Goal: Task Accomplishment & Management: Manage account settings

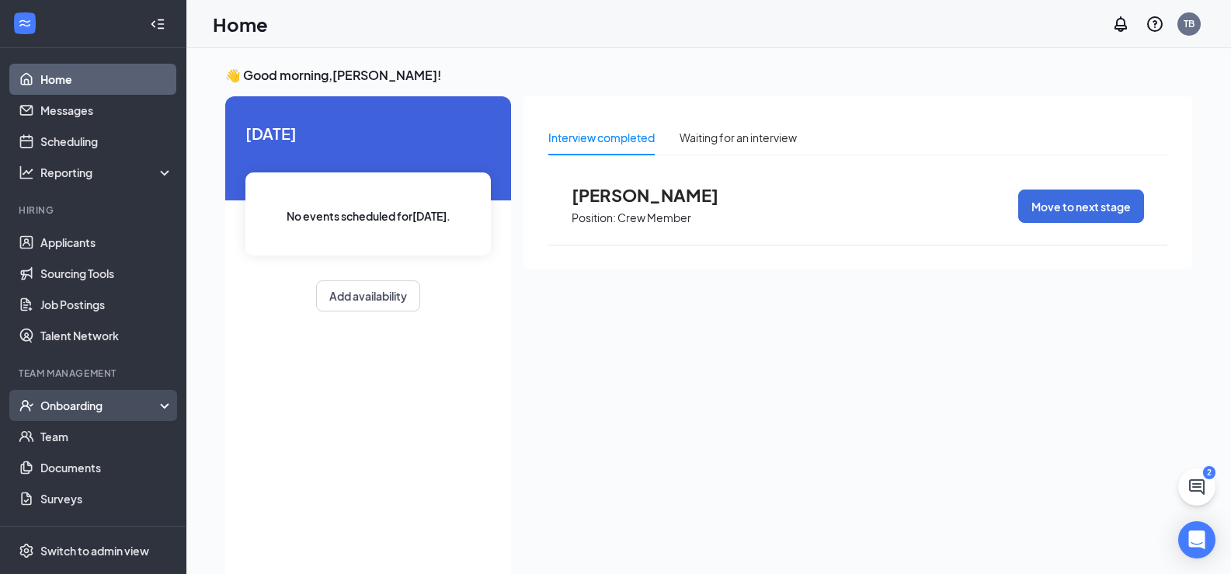
click at [130, 416] on div "Onboarding" at bounding box center [93, 405] width 186 height 31
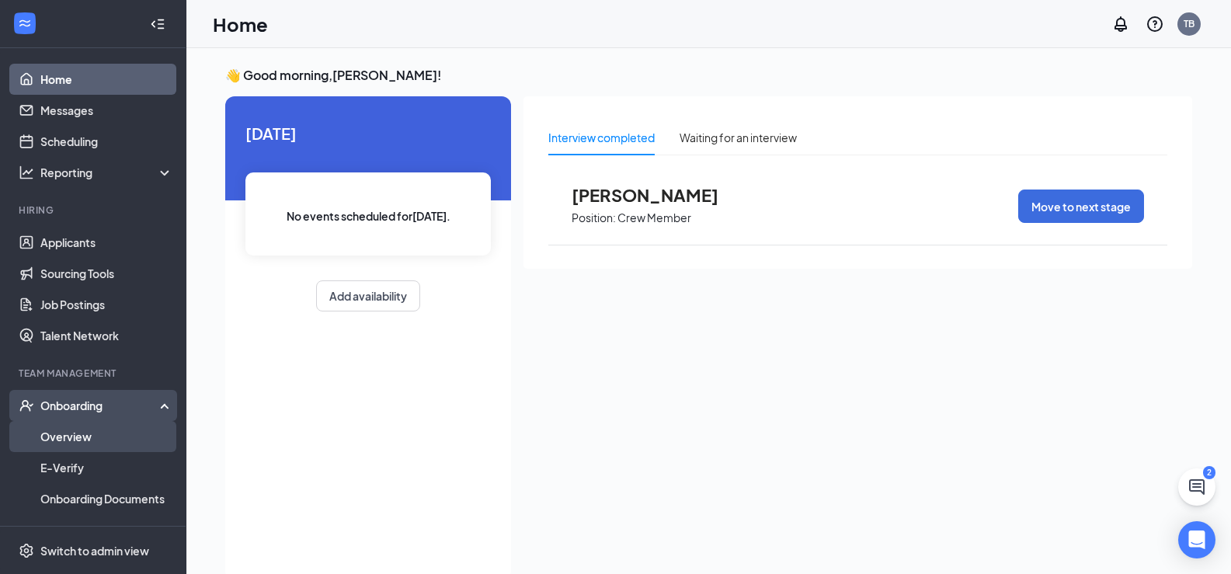
click at [78, 450] on link "Overview" at bounding box center [106, 436] width 133 height 31
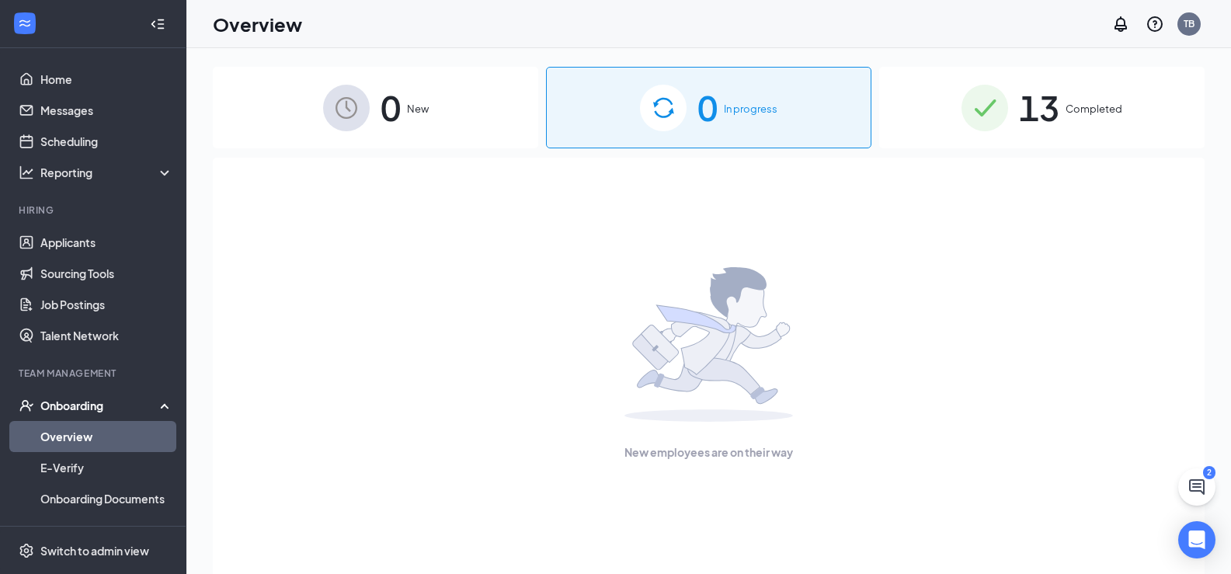
click at [1065, 92] on div "13 Completed" at bounding box center [1041, 108] width 325 height 82
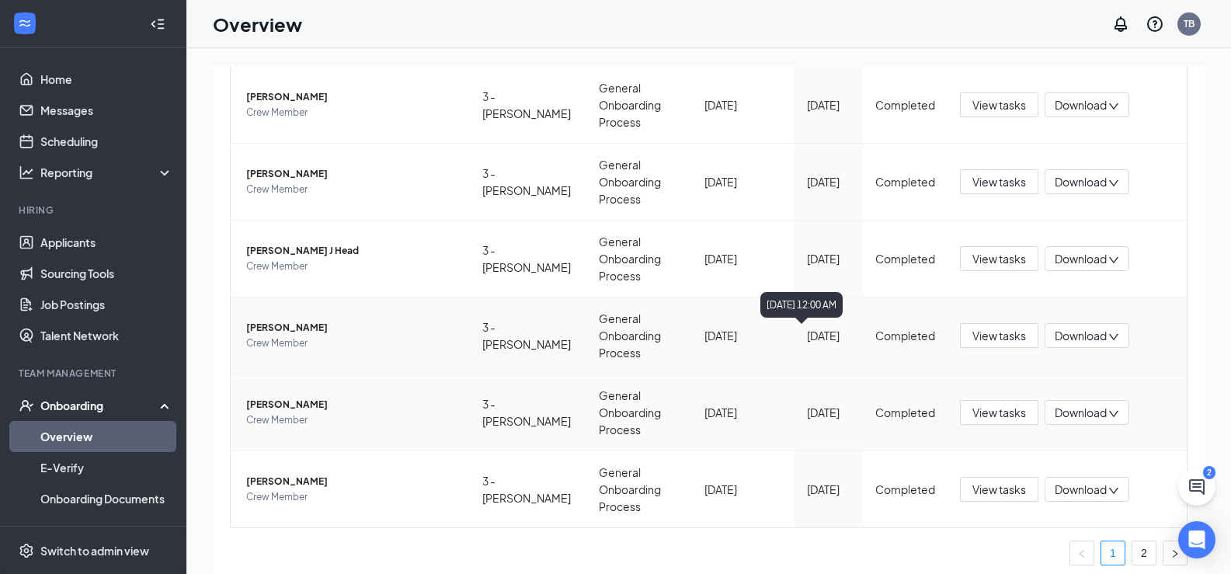
scroll to position [527, 0]
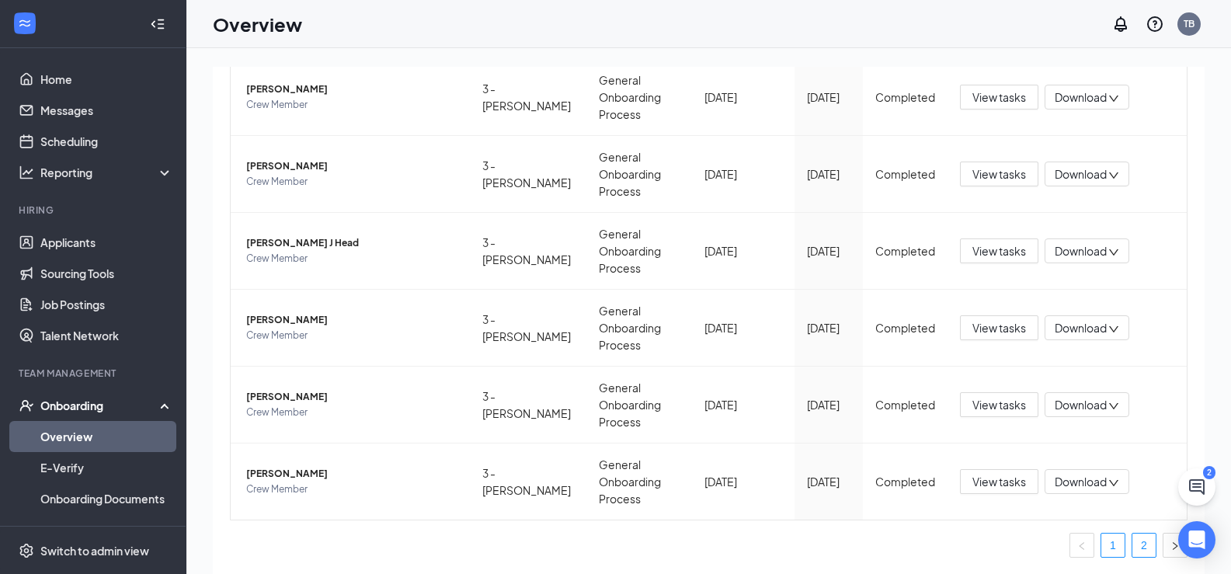
click at [1132, 536] on link "2" at bounding box center [1143, 544] width 23 height 23
